Goal: Use online tool/utility

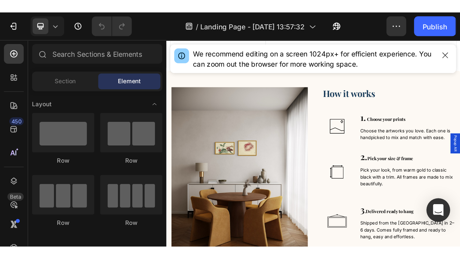
scroll to position [395, 0]
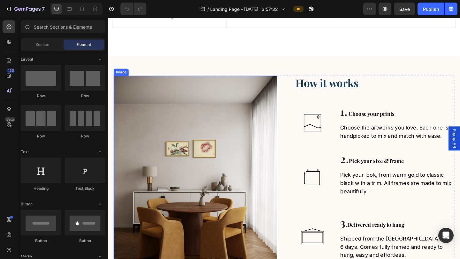
click at [231, 151] on img at bounding box center [203, 192] width 178 height 222
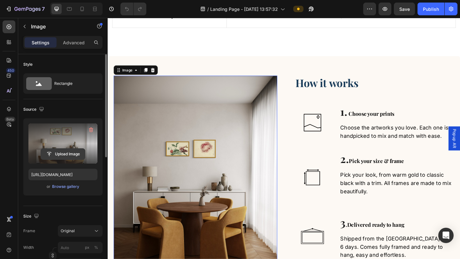
click at [61, 151] on input "file" at bounding box center [63, 154] width 44 height 11
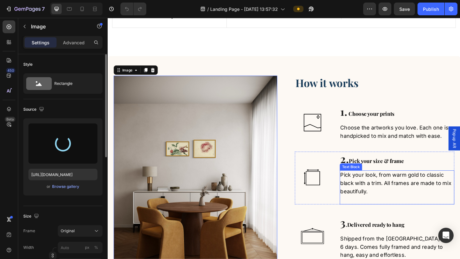
type input "[URL][DOMAIN_NAME]"
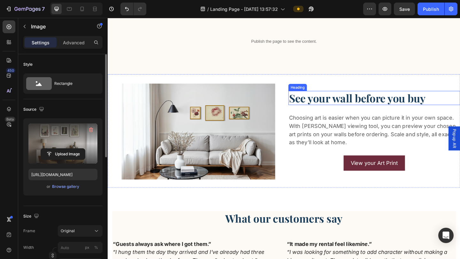
scroll to position [738, 0]
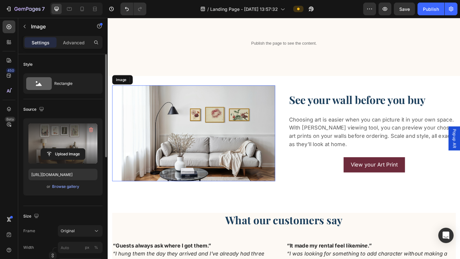
click at [217, 141] on img at bounding box center [206, 143] width 167 height 104
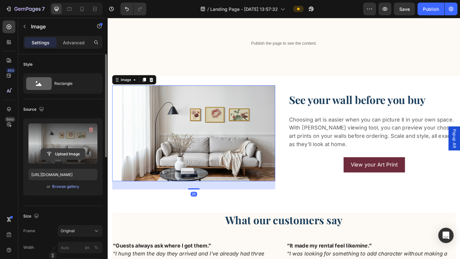
click at [67, 151] on input "file" at bounding box center [63, 154] width 44 height 11
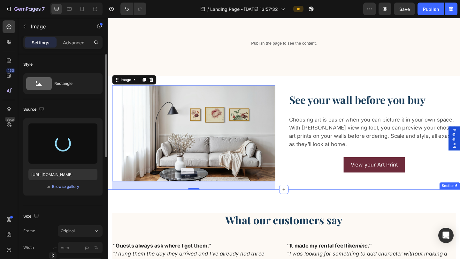
type input "[URL][DOMAIN_NAME]"
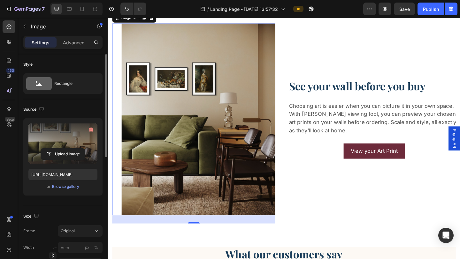
scroll to position [806, 0]
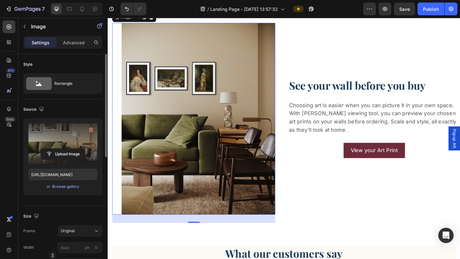
click at [297, 151] on div "See your wall before you buy Heading Choosing art is easier when you can pictur…" at bounding box center [397, 127] width 187 height 228
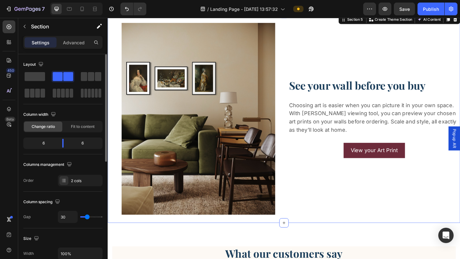
click at [297, 151] on div "See your wall before you buy Heading Choosing art is easier when you can pictur…" at bounding box center [397, 127] width 187 height 228
click at [88, 130] on div "Fit to content" at bounding box center [83, 127] width 38 height 10
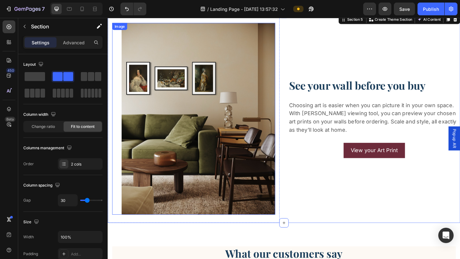
click at [159, 137] on img at bounding box center [206, 127] width 167 height 209
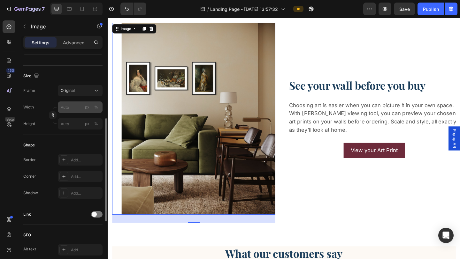
scroll to position [141, 0]
click at [91, 93] on div "Original" at bounding box center [76, 90] width 31 height 6
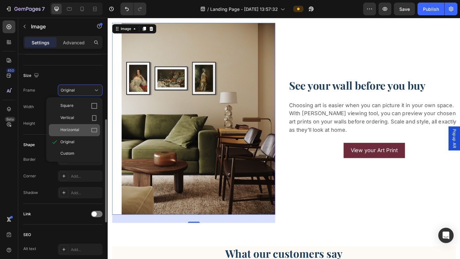
click at [80, 130] on div "Horizontal" at bounding box center [78, 130] width 37 height 6
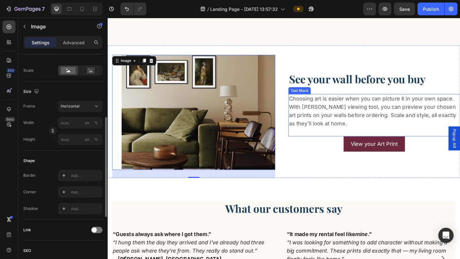
scroll to position [770, 0]
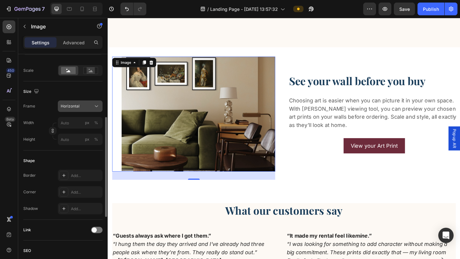
click at [92, 106] on div "Horizontal" at bounding box center [76, 106] width 31 height 6
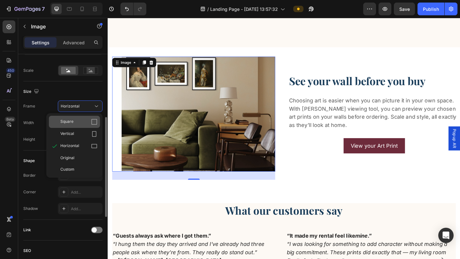
click at [76, 126] on div "Square" at bounding box center [74, 122] width 51 height 12
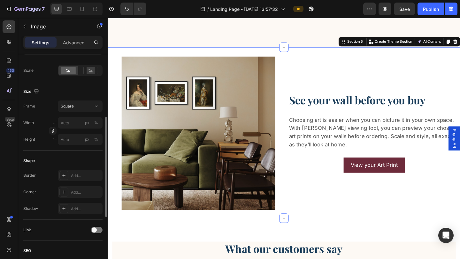
click at [297, 151] on div "See your wall before you buy Heading Choosing art is easier when you can pictur…" at bounding box center [397, 143] width 187 height 186
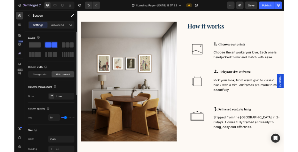
scroll to position [437, 0]
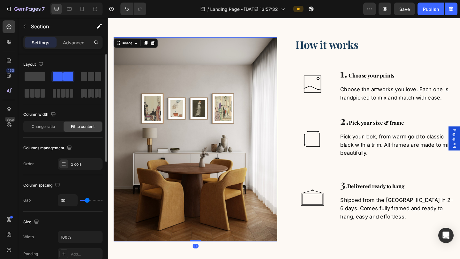
click at [172, 138] on img at bounding box center [203, 150] width 178 height 222
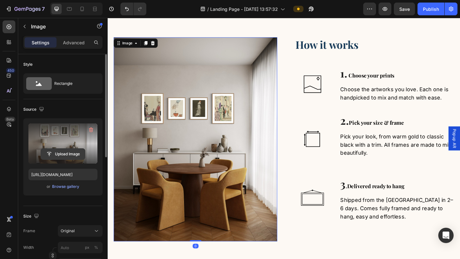
click at [67, 151] on input "file" at bounding box center [63, 154] width 44 height 11
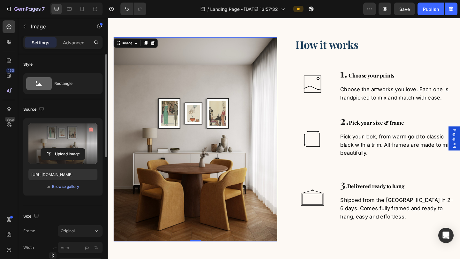
click at [176, 117] on img at bounding box center [203, 150] width 178 height 222
click at [66, 151] on input "file" at bounding box center [63, 154] width 44 height 11
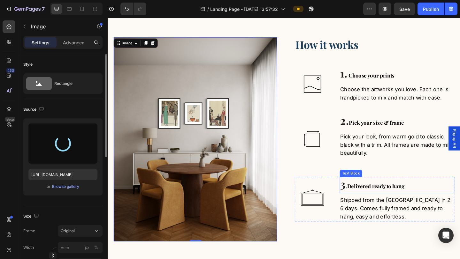
type input "[URL][DOMAIN_NAME]"
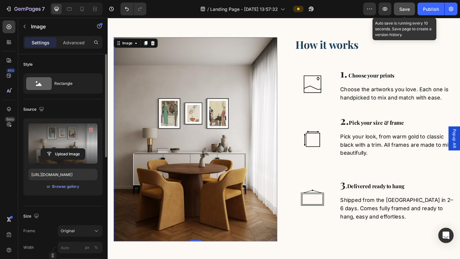
click at [297, 10] on span "Save" at bounding box center [404, 8] width 11 height 5
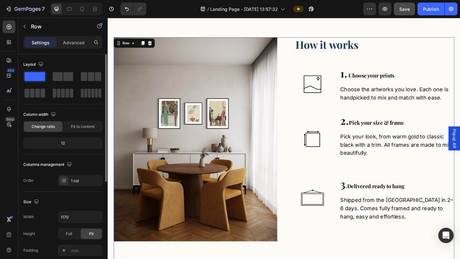
click at [297, 151] on div "Image How it works Heading Image 1. Choose your prints Text Block Choose the ar…" at bounding box center [299, 161] width 370 height 245
